Goal: Check status: Check status

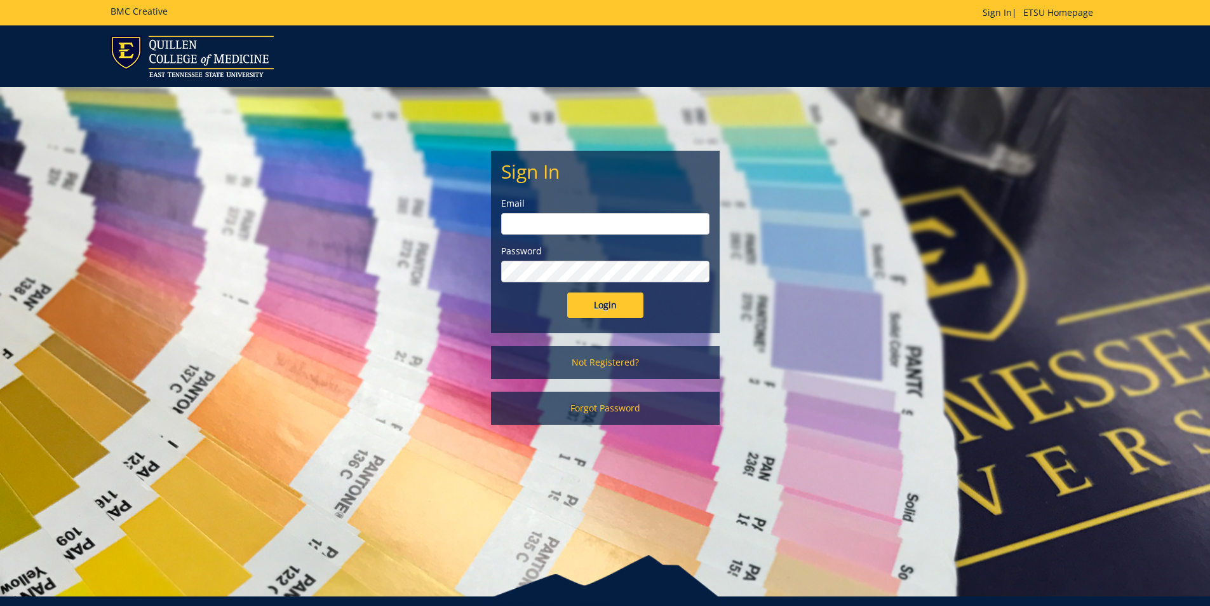
type input "[EMAIL_ADDRESS][DOMAIN_NAME]"
click at [599, 306] on input "Login" at bounding box center [605, 304] width 76 height 25
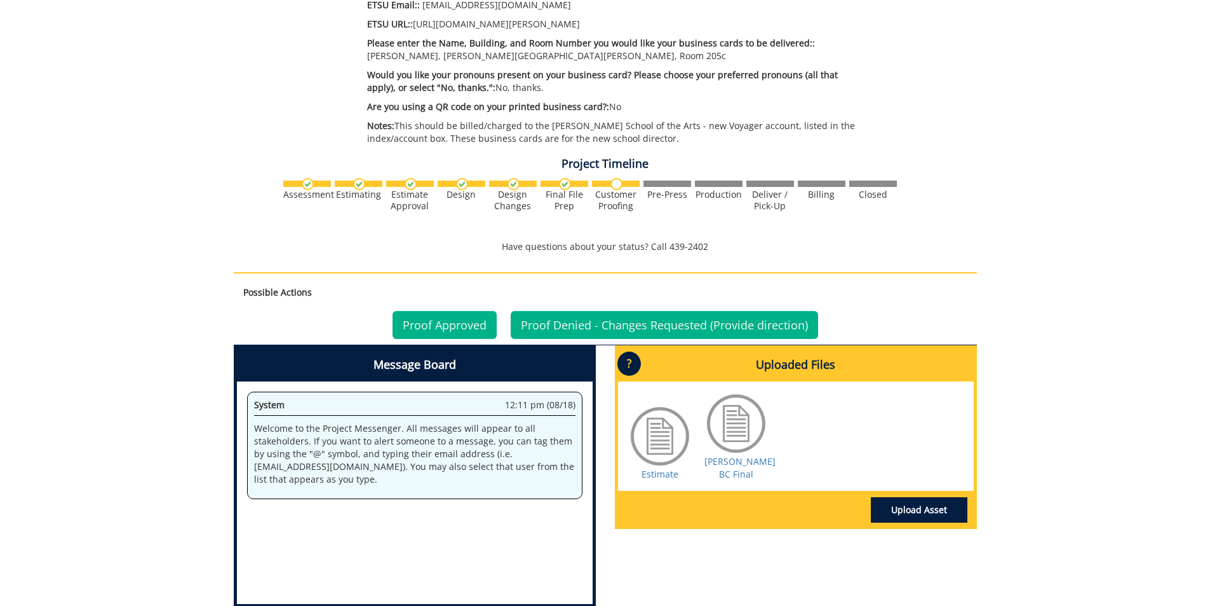
scroll to position [635, 0]
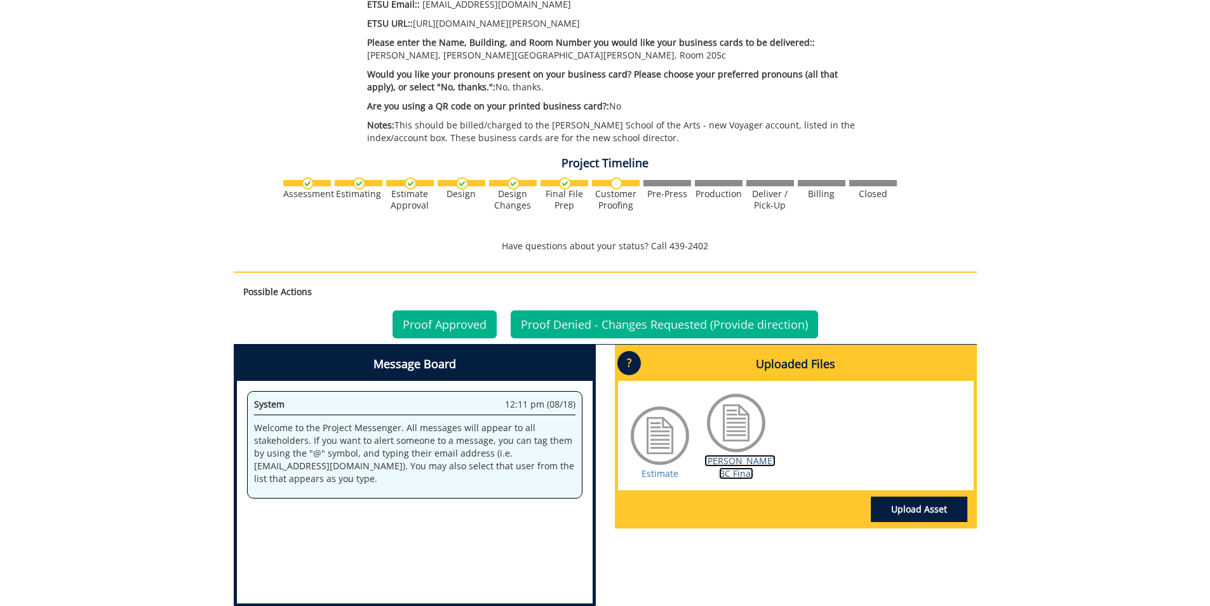
click at [747, 459] on link "Frye-Clark BC Final" at bounding box center [740, 466] width 71 height 25
click at [454, 322] on link "Proof Approved" at bounding box center [445, 324] width 104 height 28
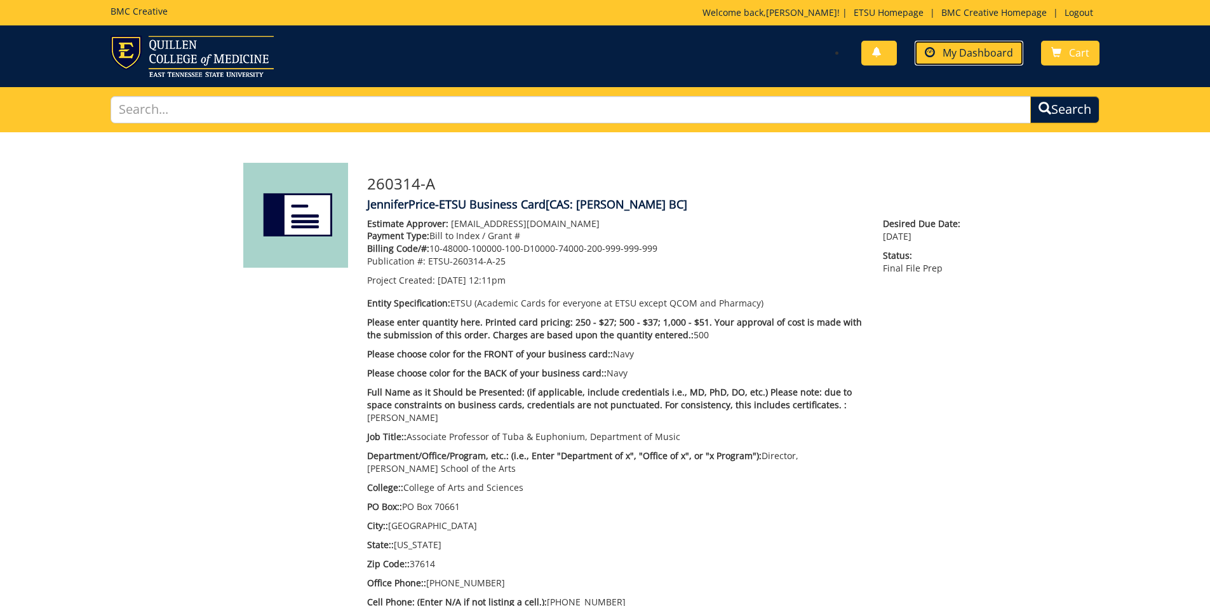
click at [967, 50] on span "My Dashboard" at bounding box center [978, 53] width 71 height 14
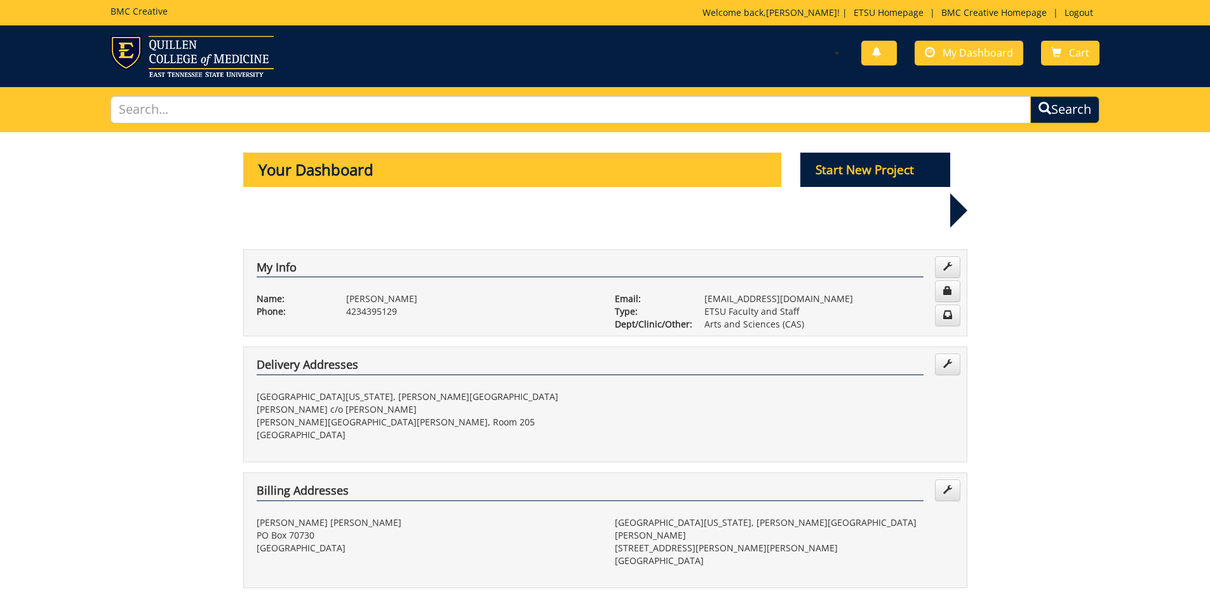
scroll to position [381, 0]
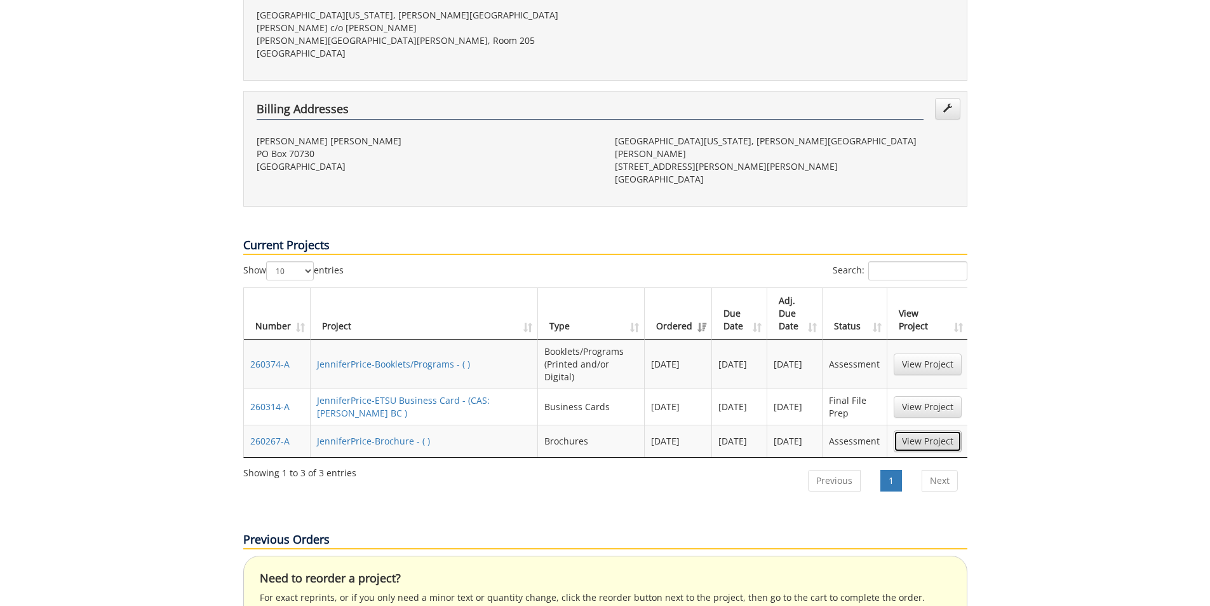
click at [918, 430] on link "View Project" at bounding box center [928, 441] width 68 height 22
